Goal: Task Accomplishment & Management: Use online tool/utility

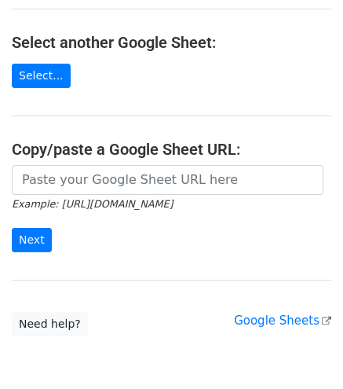
scroll to position [182, 0]
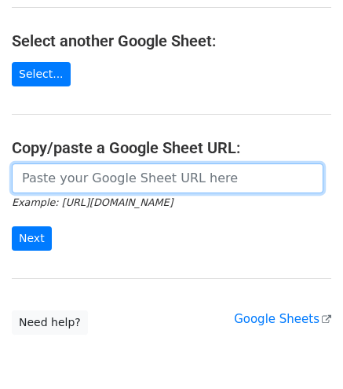
click at [168, 177] on input "url" at bounding box center [168, 178] width 312 height 30
paste input "https://docs.google.com/spreadsheets/d/1uQvir3vgDKcI_c-vr8g6ndcGLyR4koZdyWYYpDK…"
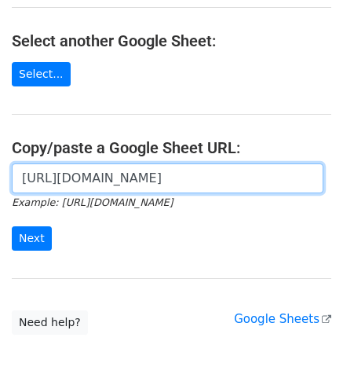
scroll to position [0, 341]
type input "https://docs.google.com/spreadsheets/d/1uQvir3vgDKcI_c-vr8g6ndcGLyR4koZdyWYYpDK…"
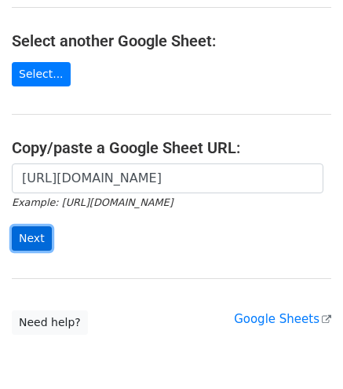
scroll to position [0, 0]
click at [20, 231] on input "Next" at bounding box center [32, 238] width 40 height 24
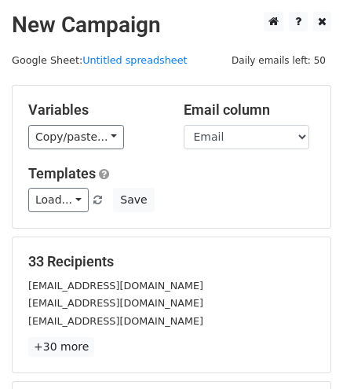
click at [75, 149] on div "Variables Copy/paste... {{Nama}} {{Email}} Email column Nama Email Templates Lo…" at bounding box center [172, 157] width 318 height 142
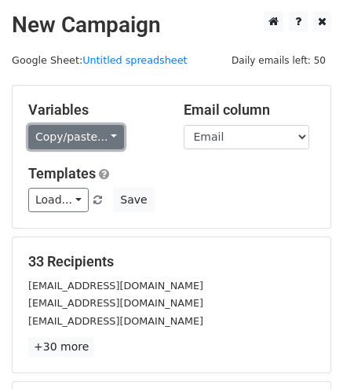
click at [85, 135] on link "Copy/paste..." at bounding box center [76, 137] width 96 height 24
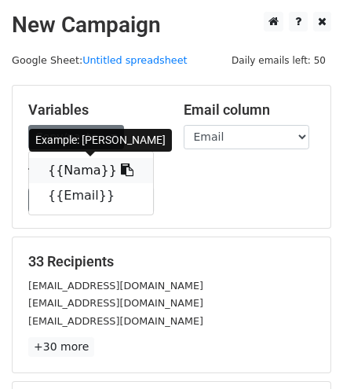
click at [88, 167] on link "{{Nama}}" at bounding box center [91, 170] width 124 height 25
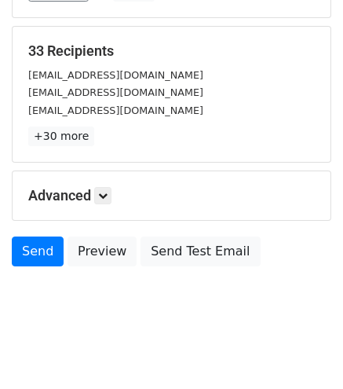
scroll to position [218, 0]
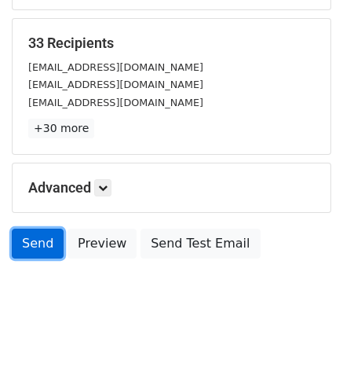
click at [33, 236] on link "Send" at bounding box center [38, 244] width 52 height 30
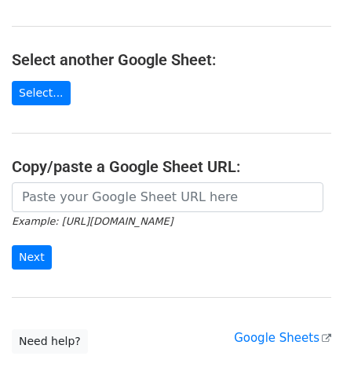
scroll to position [165, 0]
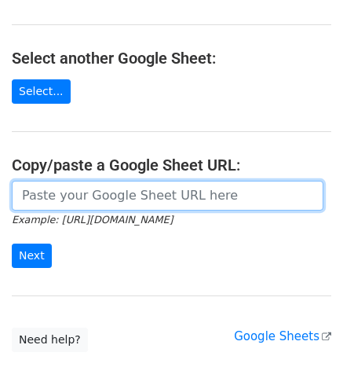
click at [134, 199] on input "url" at bounding box center [168, 196] width 312 height 30
paste input "https://docs.google.com/spreadsheets/d/1uQvir3vgDKcI_c-vr8g6ndcGLyR4koZdyWYYpDK…"
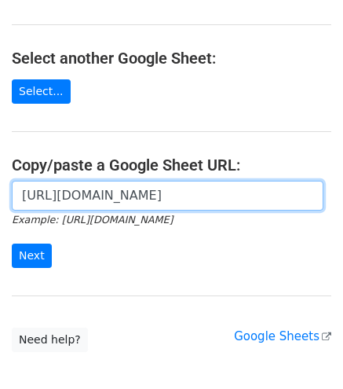
scroll to position [0, 341]
type input "https://docs.google.com/spreadsheets/d/1uQvir3vgDKcI_c-vr8g6ndcGLyR4koZdyWYYpDK…"
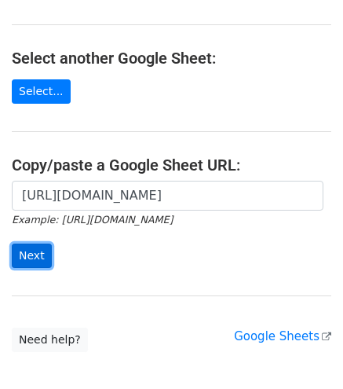
scroll to position [0, 0]
click at [27, 254] on input "Next" at bounding box center [32, 255] width 40 height 24
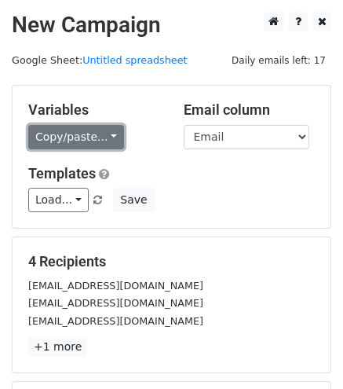
click at [90, 129] on link "Copy/paste..." at bounding box center [76, 137] width 96 height 24
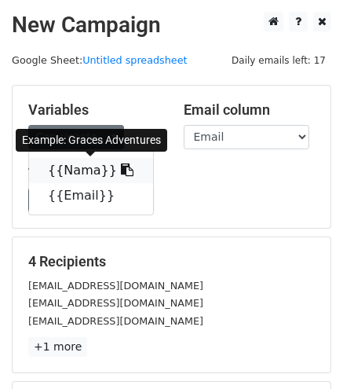
click at [83, 172] on link "{{Nama}}" at bounding box center [91, 170] width 124 height 25
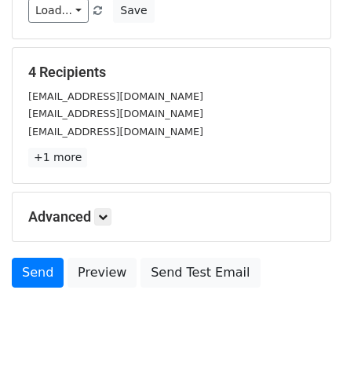
scroll to position [193, 0]
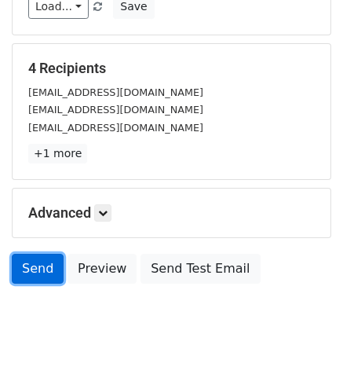
click at [28, 271] on link "Send" at bounding box center [38, 269] width 52 height 30
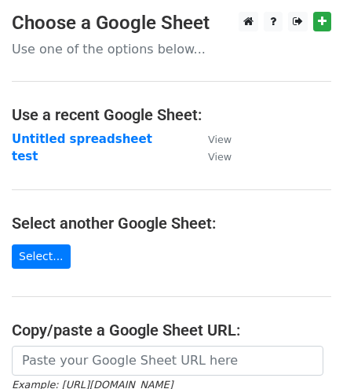
scroll to position [88, 0]
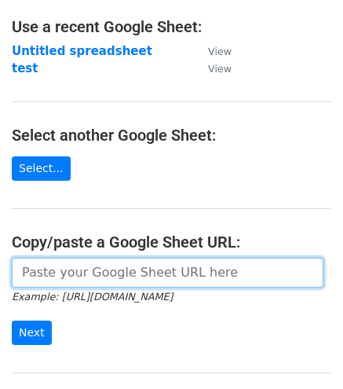
click at [188, 268] on input "url" at bounding box center [168, 273] width 312 height 30
paste input "[URL][DOMAIN_NAME]"
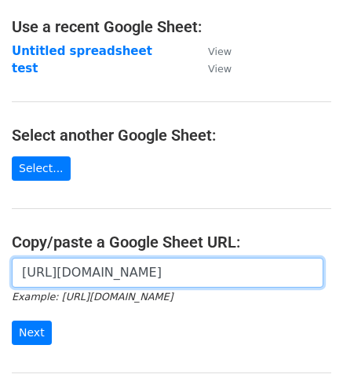
scroll to position [0, 341]
type input "[URL][DOMAIN_NAME]"
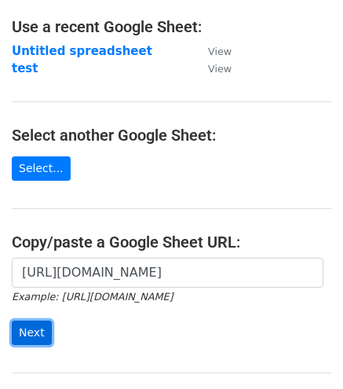
click at [31, 334] on input "Next" at bounding box center [32, 332] width 40 height 24
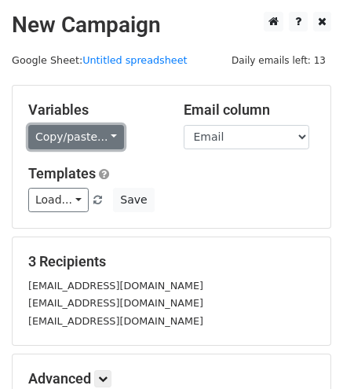
click at [75, 134] on link "Copy/paste..." at bounding box center [76, 137] width 96 height 24
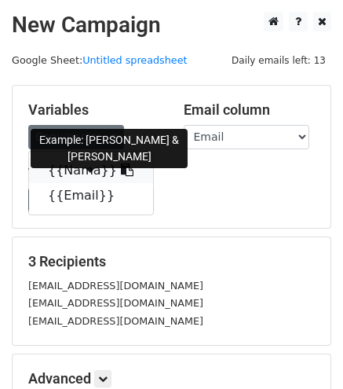
click at [54, 178] on link "{{Nama}}" at bounding box center [91, 170] width 124 height 25
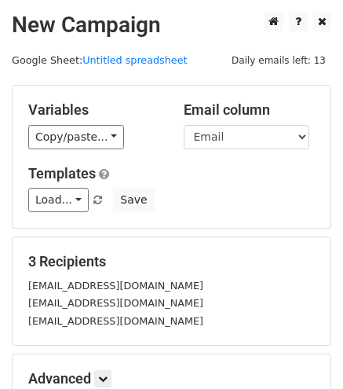
scroll to position [191, 0]
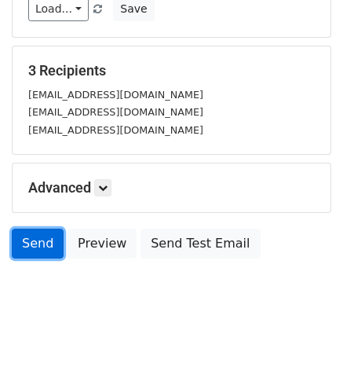
click at [36, 243] on link "Send" at bounding box center [38, 244] width 52 height 30
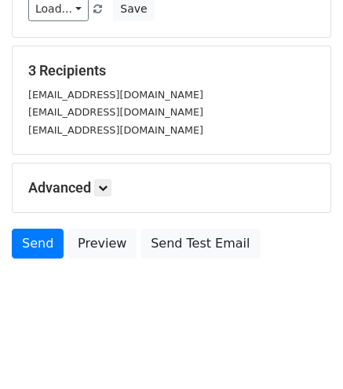
scroll to position [0, 0]
